Goal: Navigation & Orientation: Find specific page/section

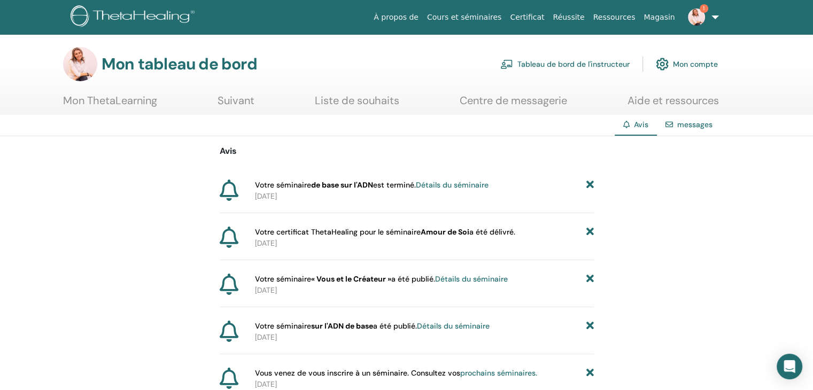
click at [590, 187] on icon at bounding box center [589, 185] width 7 height 11
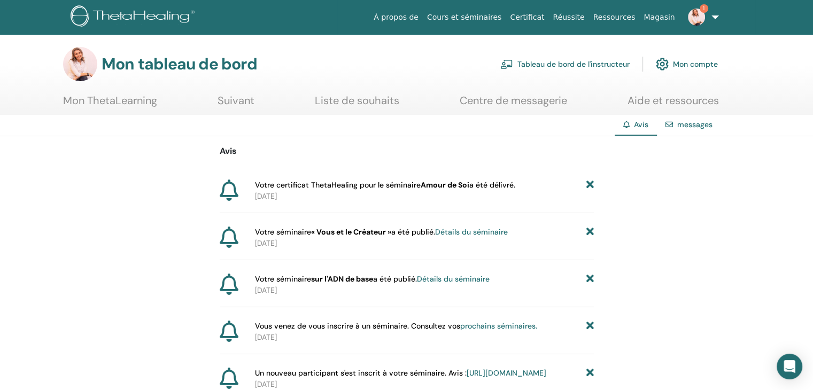
click at [559, 66] on font "Tableau de bord de l'instructeur" at bounding box center [573, 65] width 112 height 10
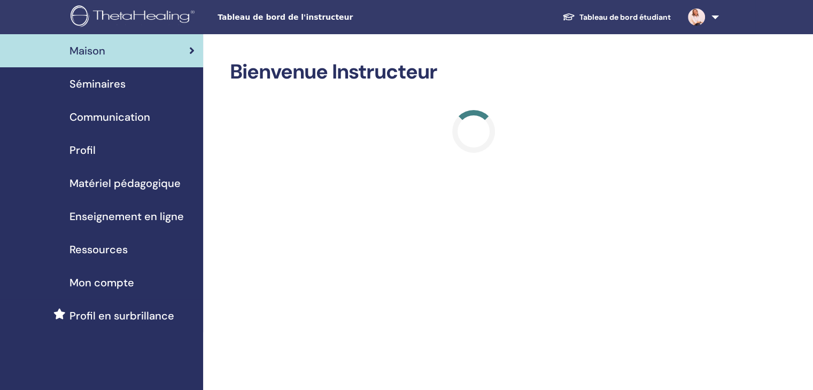
click at [109, 253] on span "Ressources" at bounding box center [98, 250] width 58 height 16
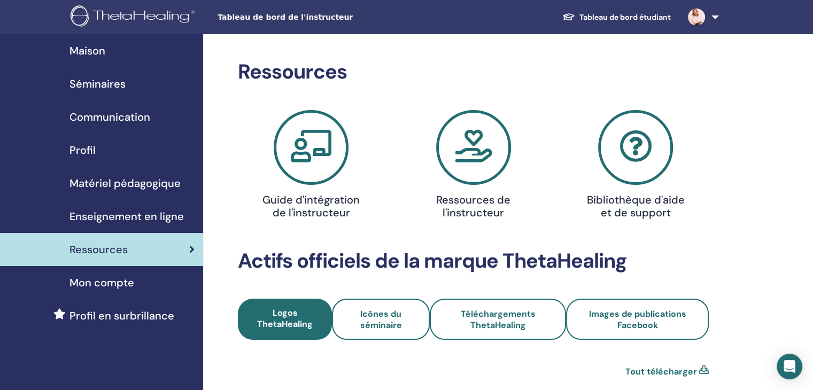
click at [478, 164] on icon at bounding box center [473, 147] width 75 height 75
click at [107, 180] on span "Matériel pédagogique" at bounding box center [124, 183] width 111 height 16
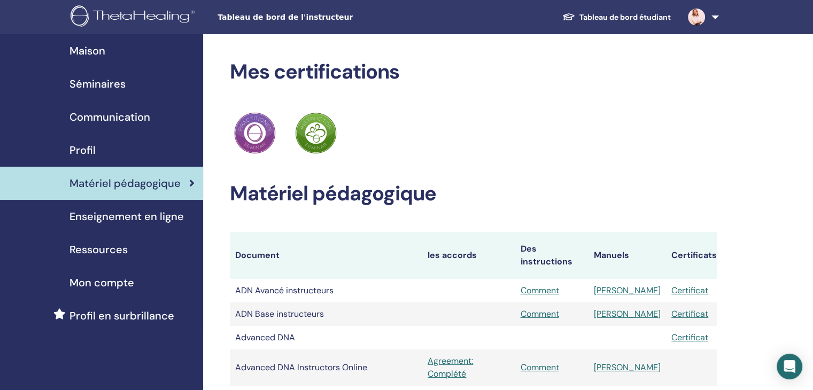
click at [91, 54] on span "Maison" at bounding box center [87, 51] width 36 height 16
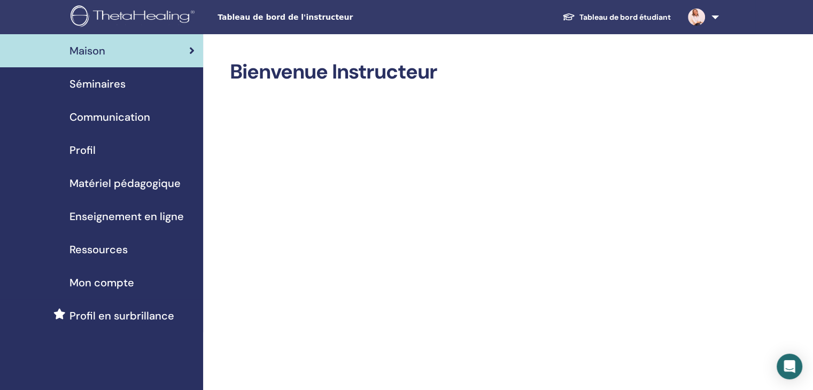
click at [638, 18] on link "Tableau de bord étudiant" at bounding box center [617, 17] width 126 height 20
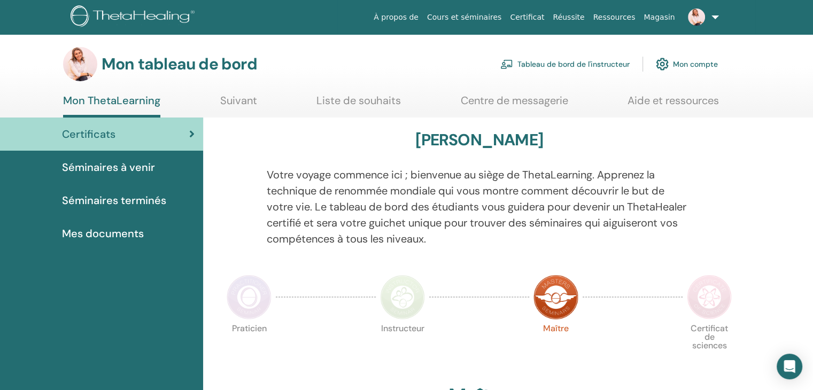
click at [671, 101] on font "Aide et ressources" at bounding box center [673, 101] width 91 height 14
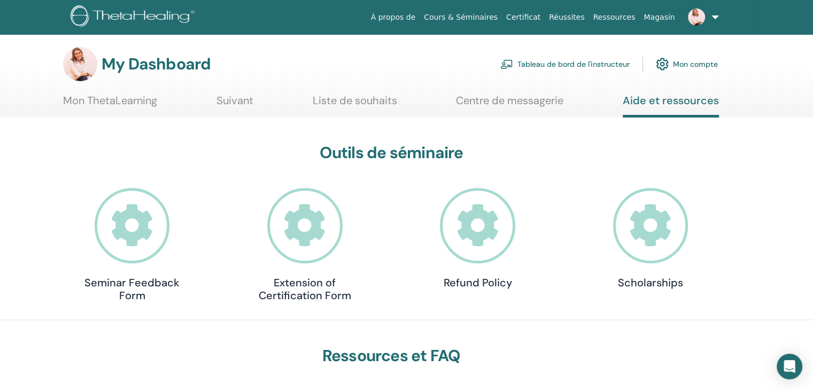
click at [125, 102] on link "Mon ThetaLearning" at bounding box center [110, 104] width 94 height 21
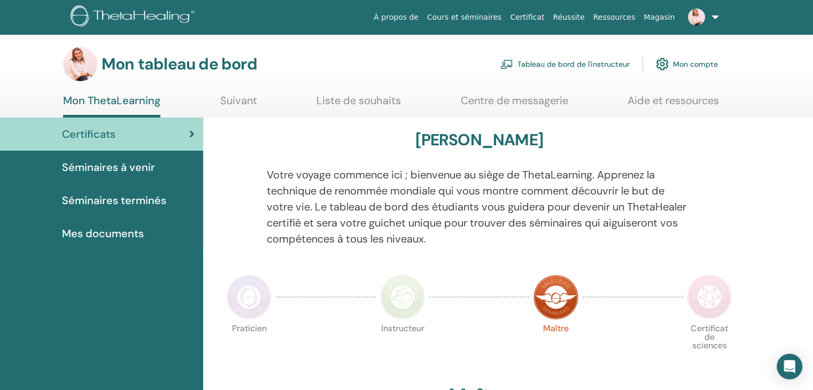
click at [342, 200] on font "Votre voyage commence ici ; bienvenue au siège de ThetaLearning. Apprenez la te…" at bounding box center [477, 207] width 420 height 78
click at [236, 98] on font "Suivant" at bounding box center [238, 101] width 37 height 14
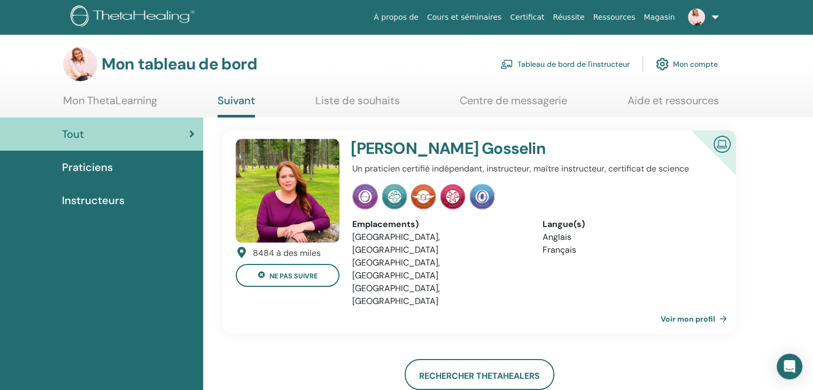
click at [376, 99] on font "Liste de souhaits" at bounding box center [357, 101] width 84 height 14
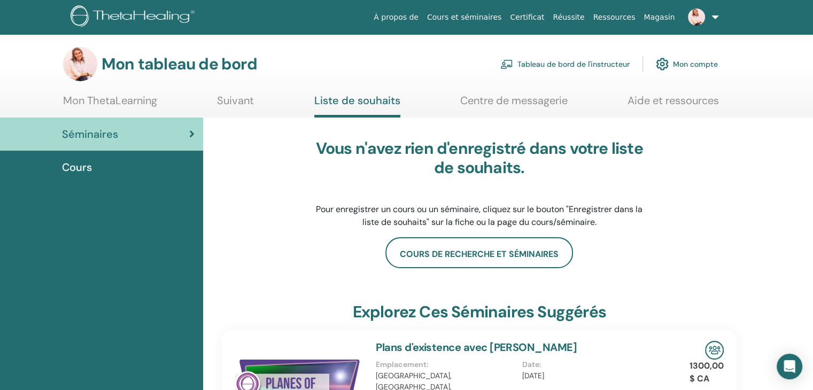
click at [686, 101] on font "Aide et ressources" at bounding box center [673, 101] width 91 height 14
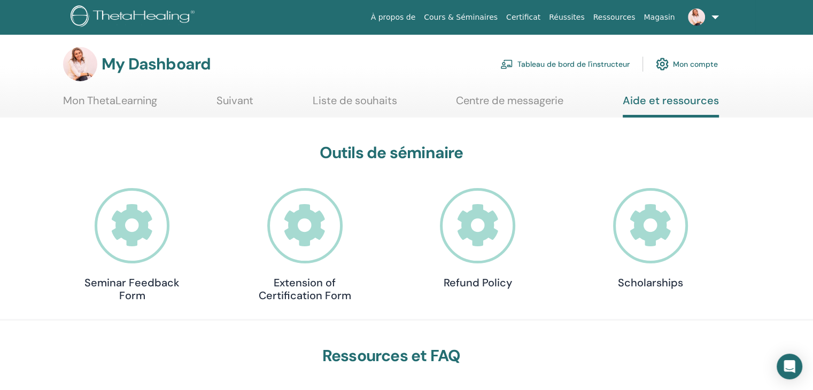
click at [654, 17] on link "Magasin" at bounding box center [659, 17] width 40 height 20
